Goal: Task Accomplishment & Management: Complete application form

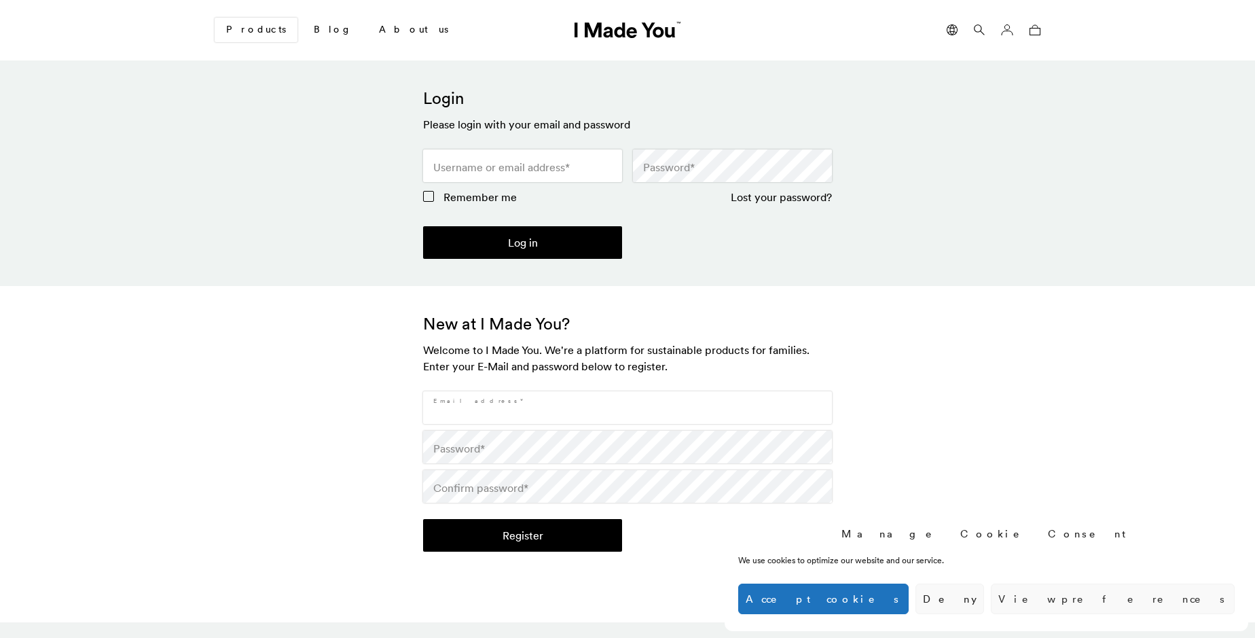
click at [627, 407] on input "Email address *" at bounding box center [627, 407] width 409 height 33
type input "[EMAIL_ADDRESS][DOMAIN_NAME]"
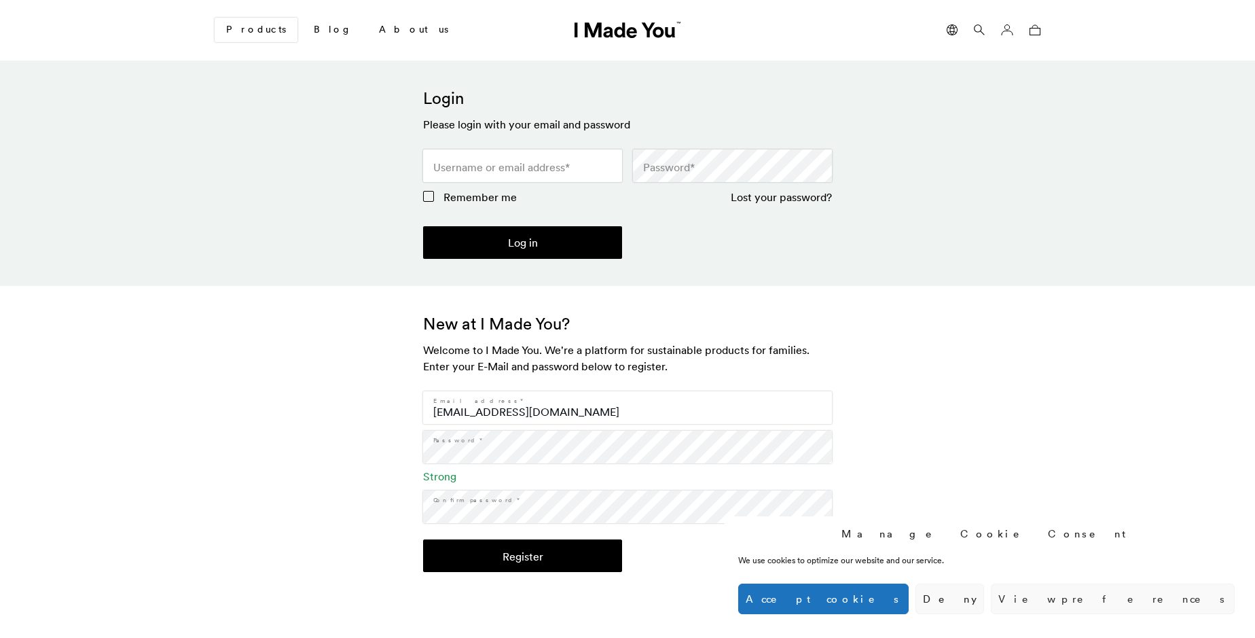
click at [522, 555] on button "Register" at bounding box center [522, 555] width 199 height 33
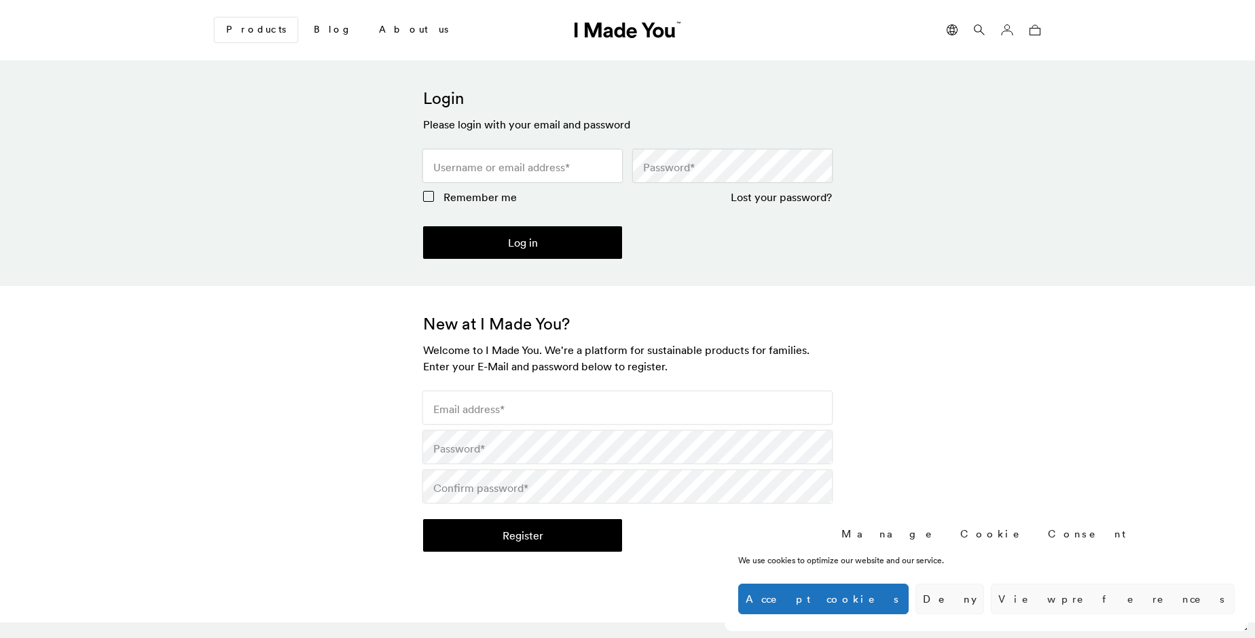
scroll to position [403, 0]
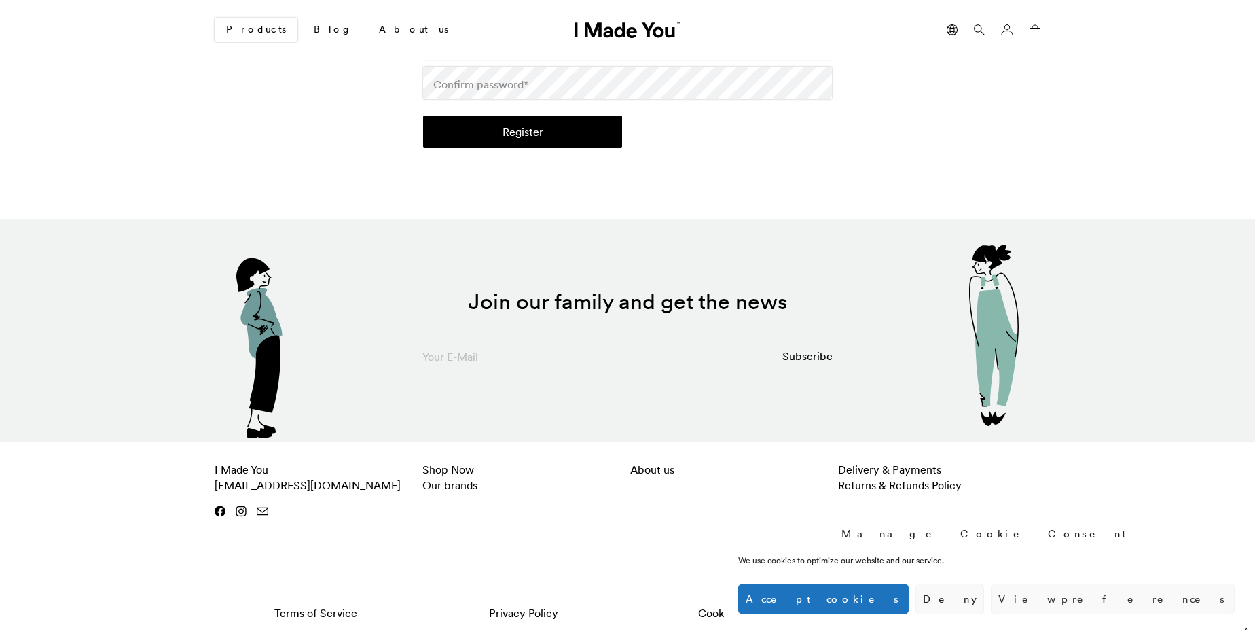
click at [627, 352] on input "Your E-Mail" at bounding box center [627, 352] width 410 height 27
type input "[EMAIL_ADDRESS][DOMAIN_NAME]"
click at [808, 356] on button "Subscribe" at bounding box center [807, 355] width 50 height 27
